Goal: Information Seeking & Learning: Learn about a topic

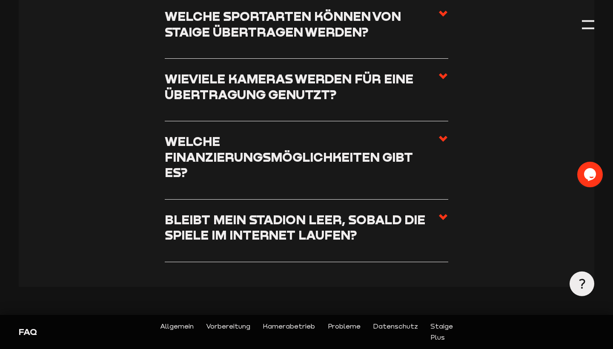
scroll to position [302, 0]
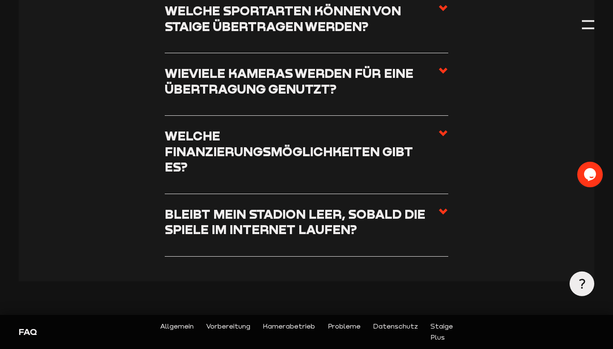
click at [385, 207] on h3 "Bleibt mein Stadion leer, sobald die Spiele im Internet laufen?" at bounding box center [301, 222] width 273 height 31
click at [0, 0] on input "Bleibt mein Stadion leer, sobald die Spiele im Internet laufen?" at bounding box center [0, 0] width 0 height 0
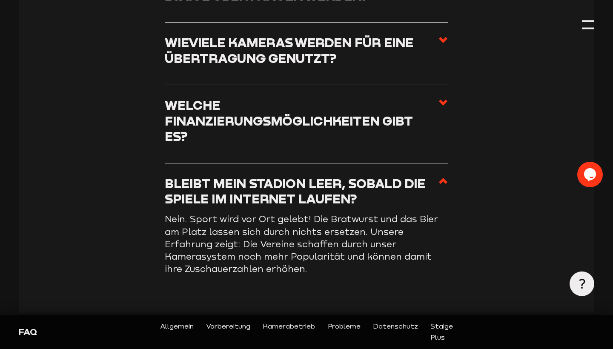
scroll to position [334, 0]
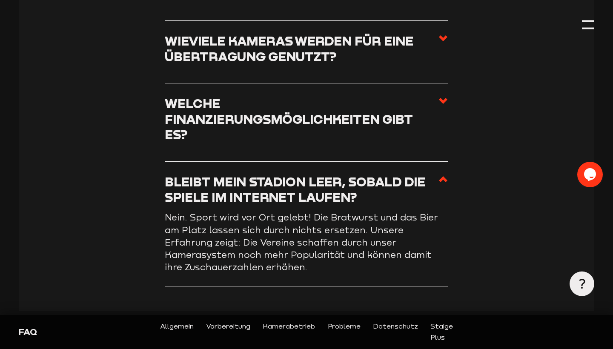
click at [398, 175] on h3 "Bleibt mein Stadion leer, sobald die Spiele im Internet laufen?" at bounding box center [301, 189] width 273 height 31
click at [0, 0] on input "Bleibt mein Stadion leer, sobald die Spiele im Internet laufen?" at bounding box center [0, 0] width 0 height 0
click at [398, 175] on h3 "Bleibt mein Stadion leer, sobald die Spiele im Internet laufen?" at bounding box center [301, 189] width 273 height 31
click at [0, 0] on input "Bleibt mein Stadion leer, sobald die Spiele im Internet laufen?" at bounding box center [0, 0] width 0 height 0
click at [445, 174] on icon at bounding box center [443, 179] width 10 height 10
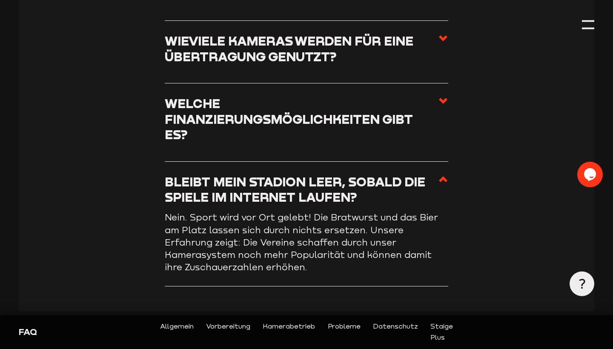
click at [0, 0] on input "Bleibt mein Stadion leer, sobald die Spiele im Internet laufen?" at bounding box center [0, 0] width 0 height 0
click at [429, 174] on h3 "Bleibt mein Stadion leer, sobald die Spiele im Internet laufen?" at bounding box center [301, 189] width 273 height 31
click at [0, 0] on input "Bleibt mein Stadion leer, sobald die Spiele im Internet laufen?" at bounding box center [0, 0] width 0 height 0
click at [408, 174] on h3 "Bleibt mein Stadion leer, sobald die Spiele im Internet laufen?" at bounding box center [301, 189] width 273 height 31
click at [0, 0] on input "Bleibt mein Stadion leer, sobald die Spiele im Internet laufen?" at bounding box center [0, 0] width 0 height 0
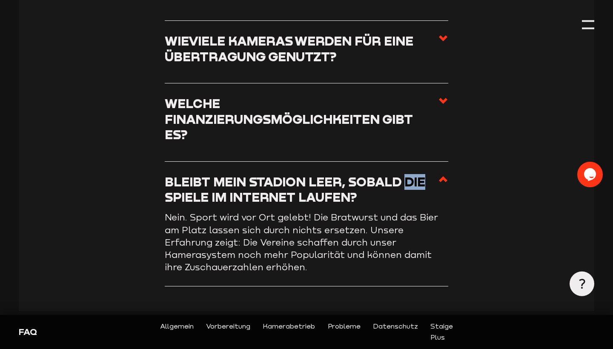
click at [408, 174] on h3 "Bleibt mein Stadion leer, sobald die Spiele im Internet laufen?" at bounding box center [301, 189] width 273 height 31
click at [0, 0] on input "Bleibt mein Stadion leer, sobald die Spiele im Internet laufen?" at bounding box center [0, 0] width 0 height 0
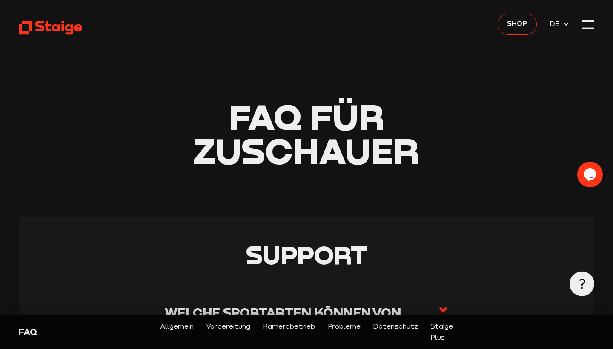
scroll to position [0, 0]
